Goal: Answer question/provide support: Share knowledge or assist other users

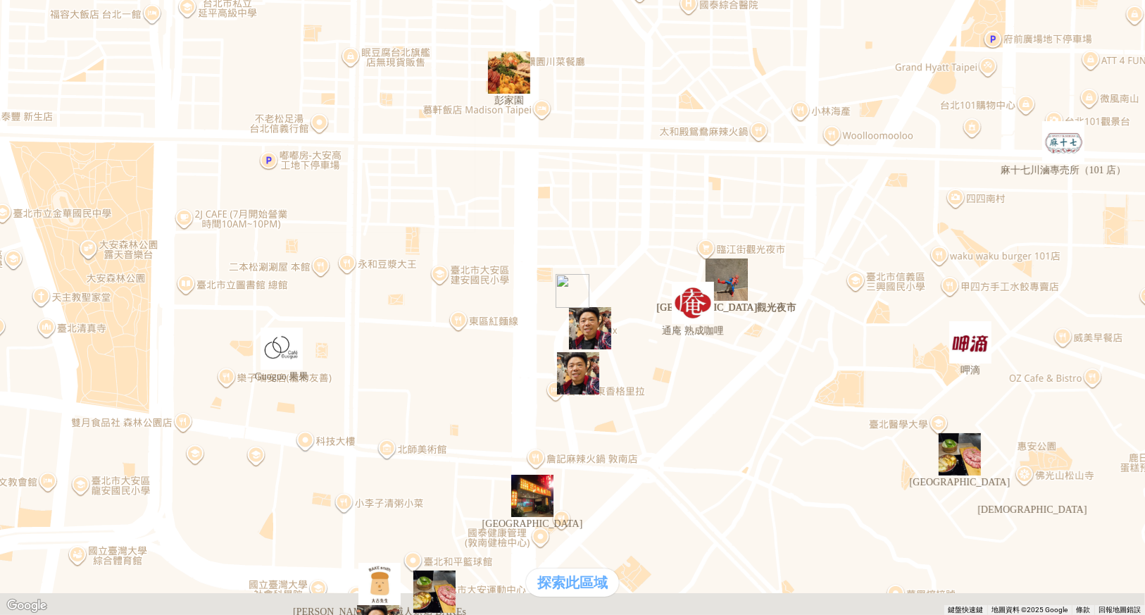
click at [104, 274] on div "熱門口袋名單" at bounding box center [573, 266] width 1134 height 15
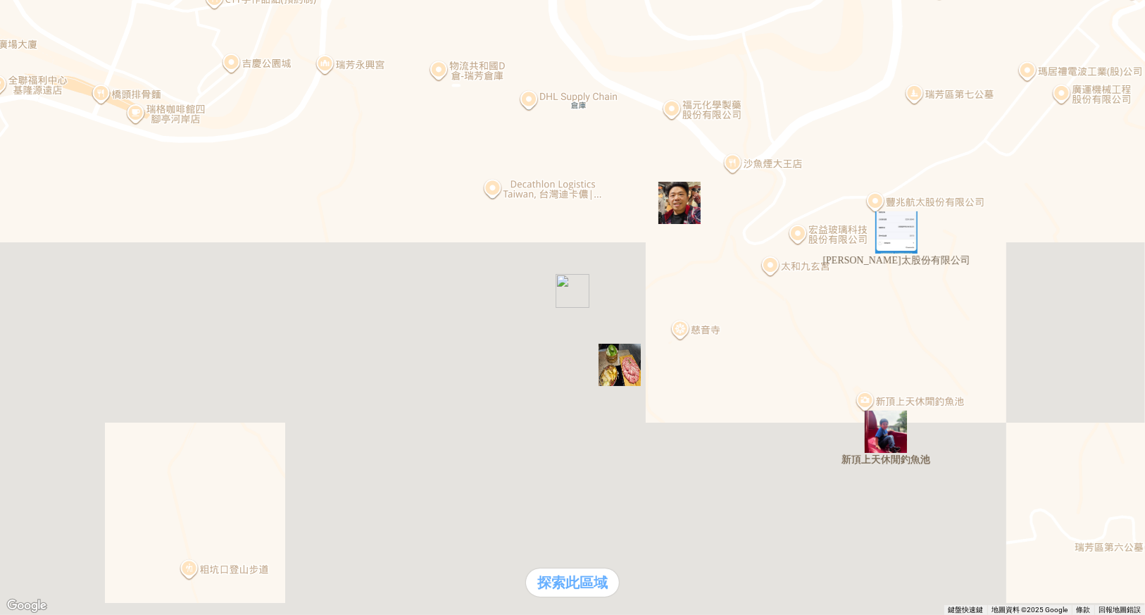
click at [73, 289] on div "支援前線" at bounding box center [40, 281] width 68 height 15
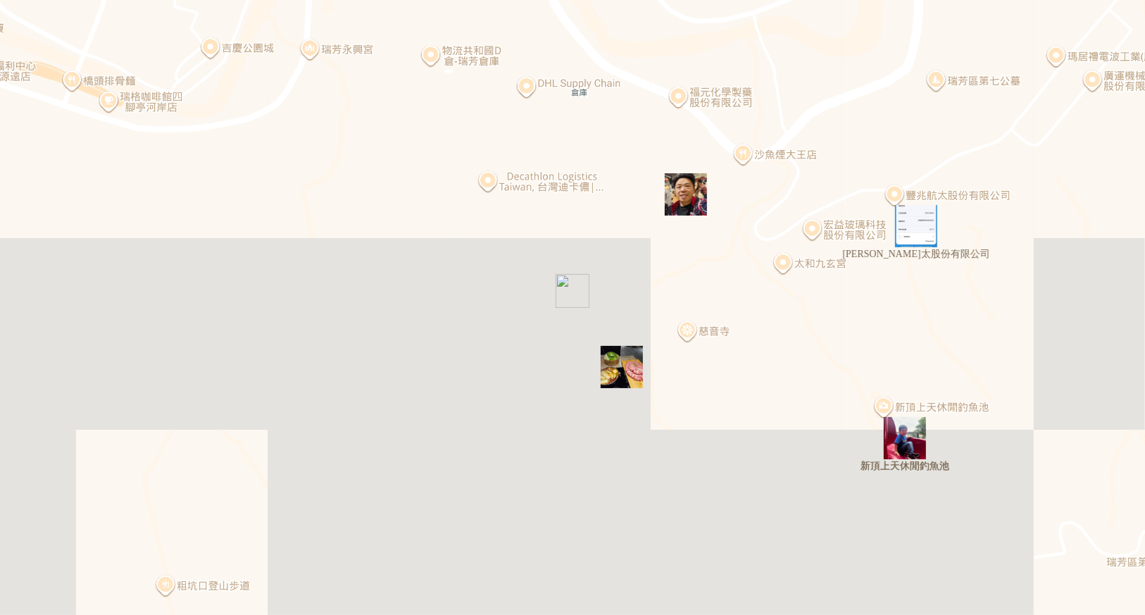
click at [73, 289] on div "支援前線" at bounding box center [40, 281] width 68 height 15
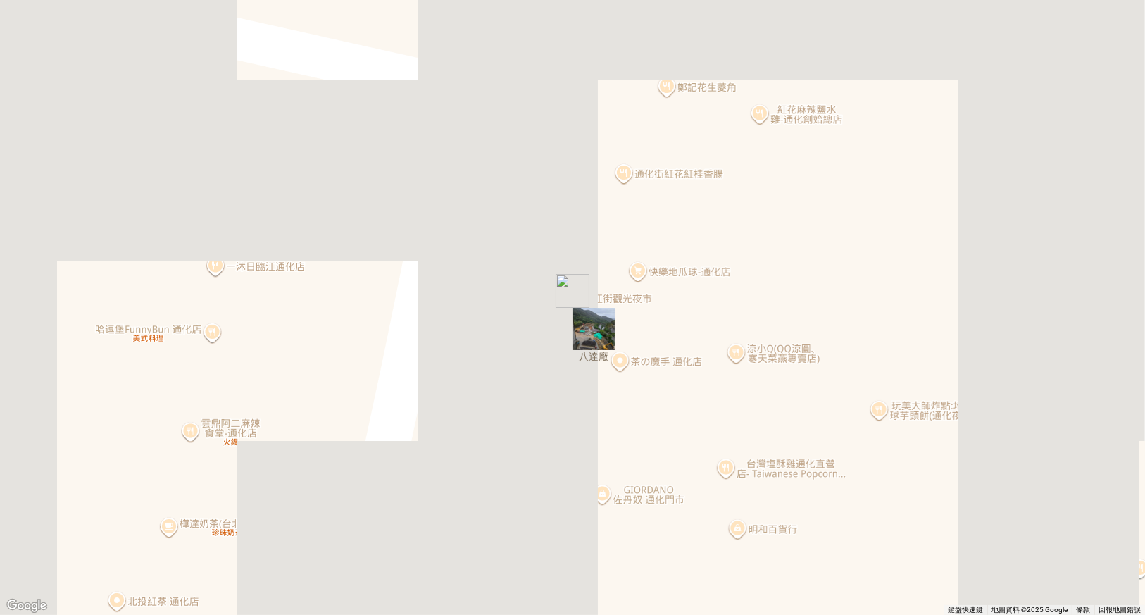
type input "*"
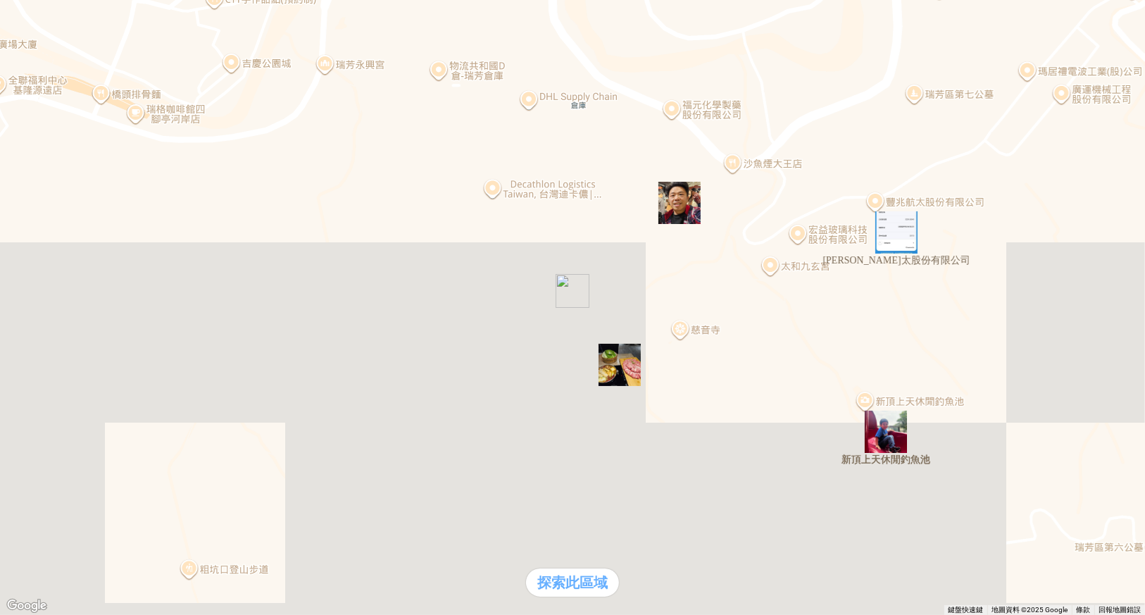
click at [73, 289] on div "支援前線" at bounding box center [40, 281] width 68 height 15
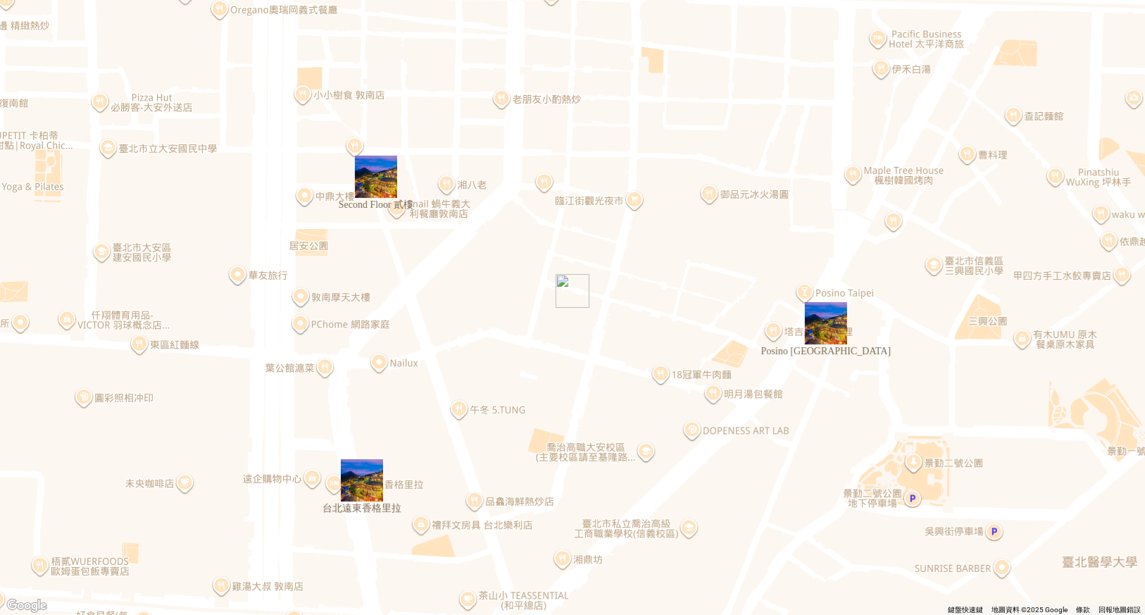
drag, startPoint x: 921, startPoint y: 253, endPoint x: 924, endPoint y: 237, distance: 15.7
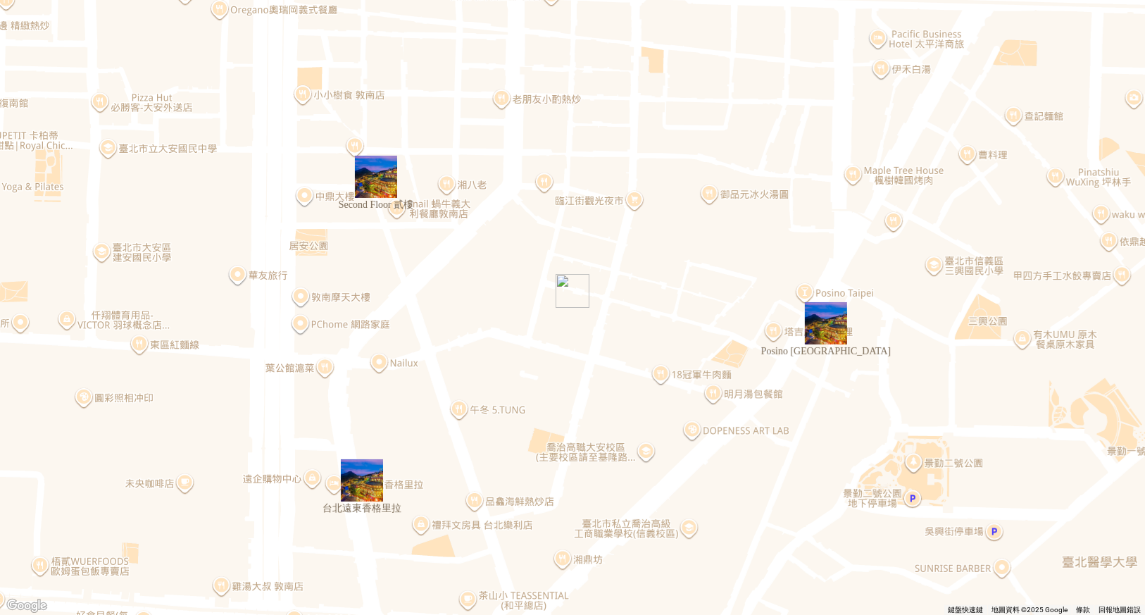
type input "*"
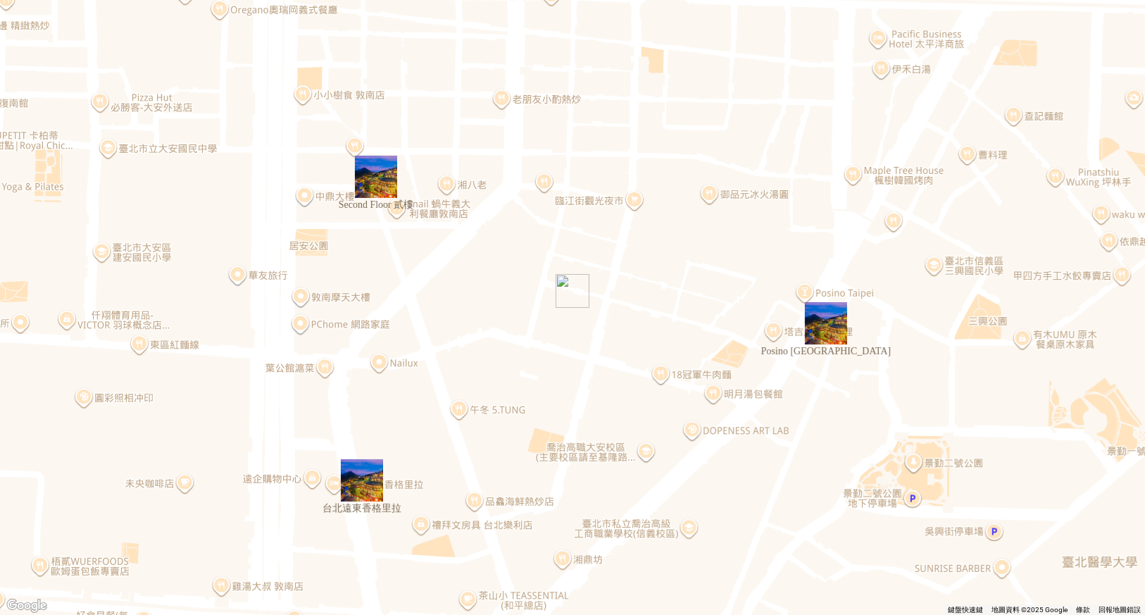
click at [339, 315] on div "支援前線" at bounding box center [573, 307] width 1134 height 15
drag, startPoint x: 10, startPoint y: 20, endPoint x: 20, endPoint y: 19, distance: 10.7
